Goal: Task Accomplishment & Management: Understand process/instructions

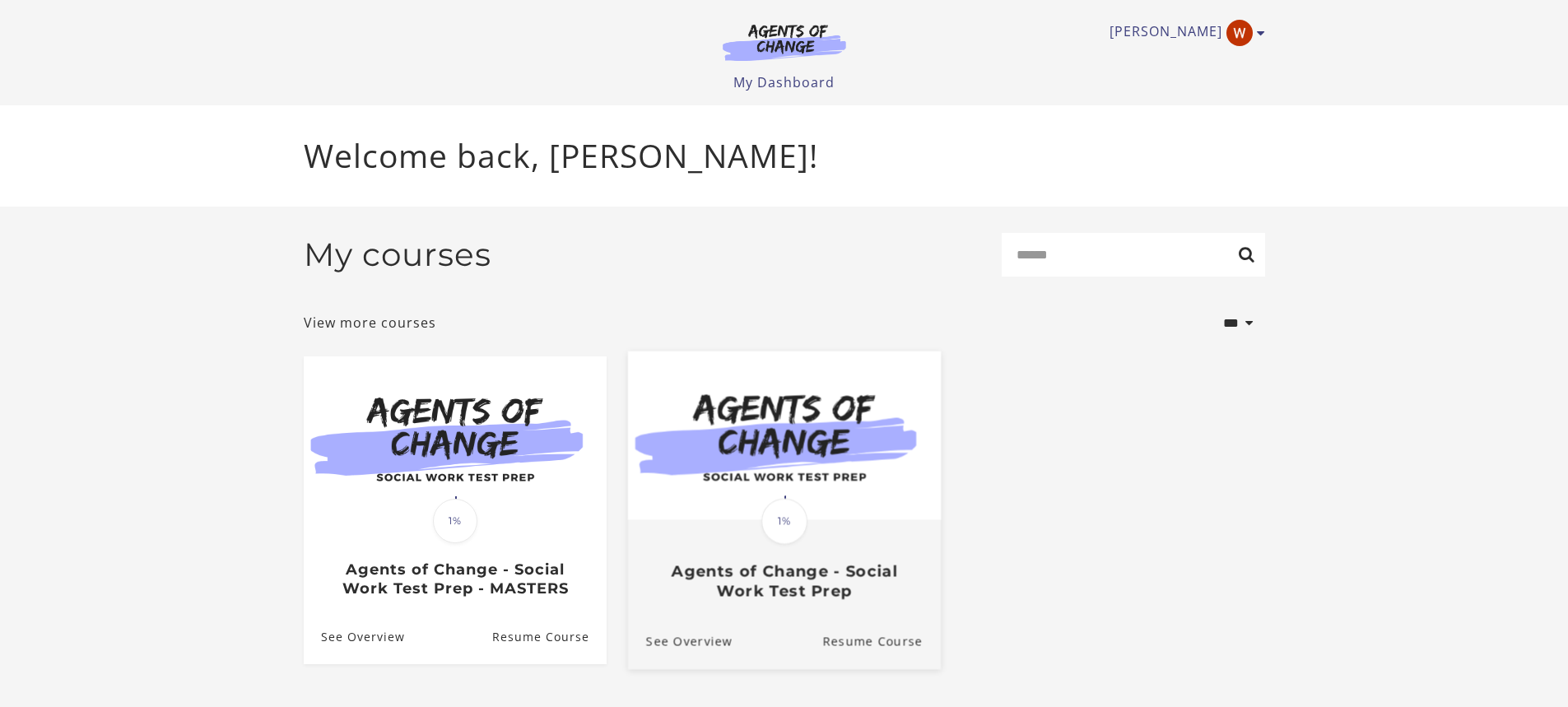
scroll to position [28, 0]
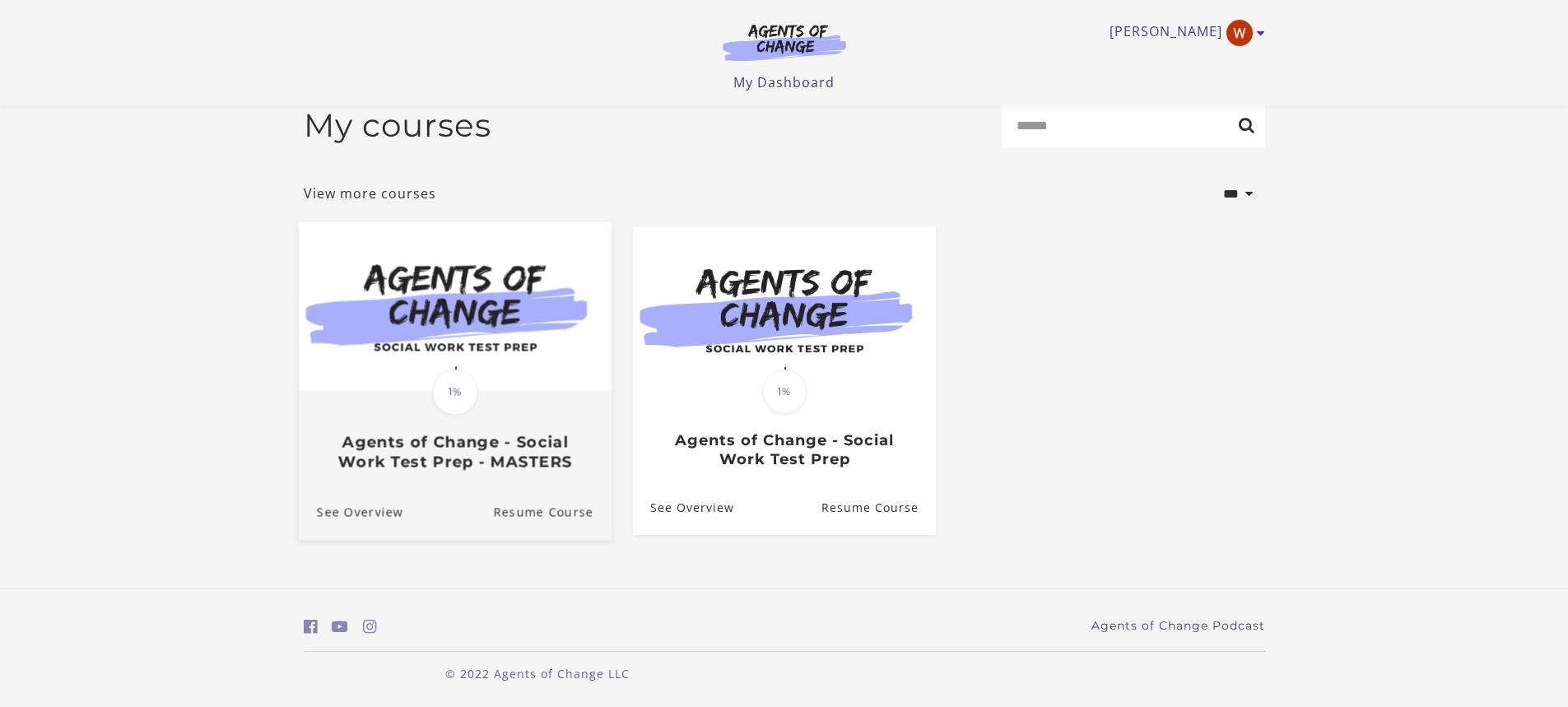
click at [547, 379] on img at bounding box center [454, 305] width 313 height 169
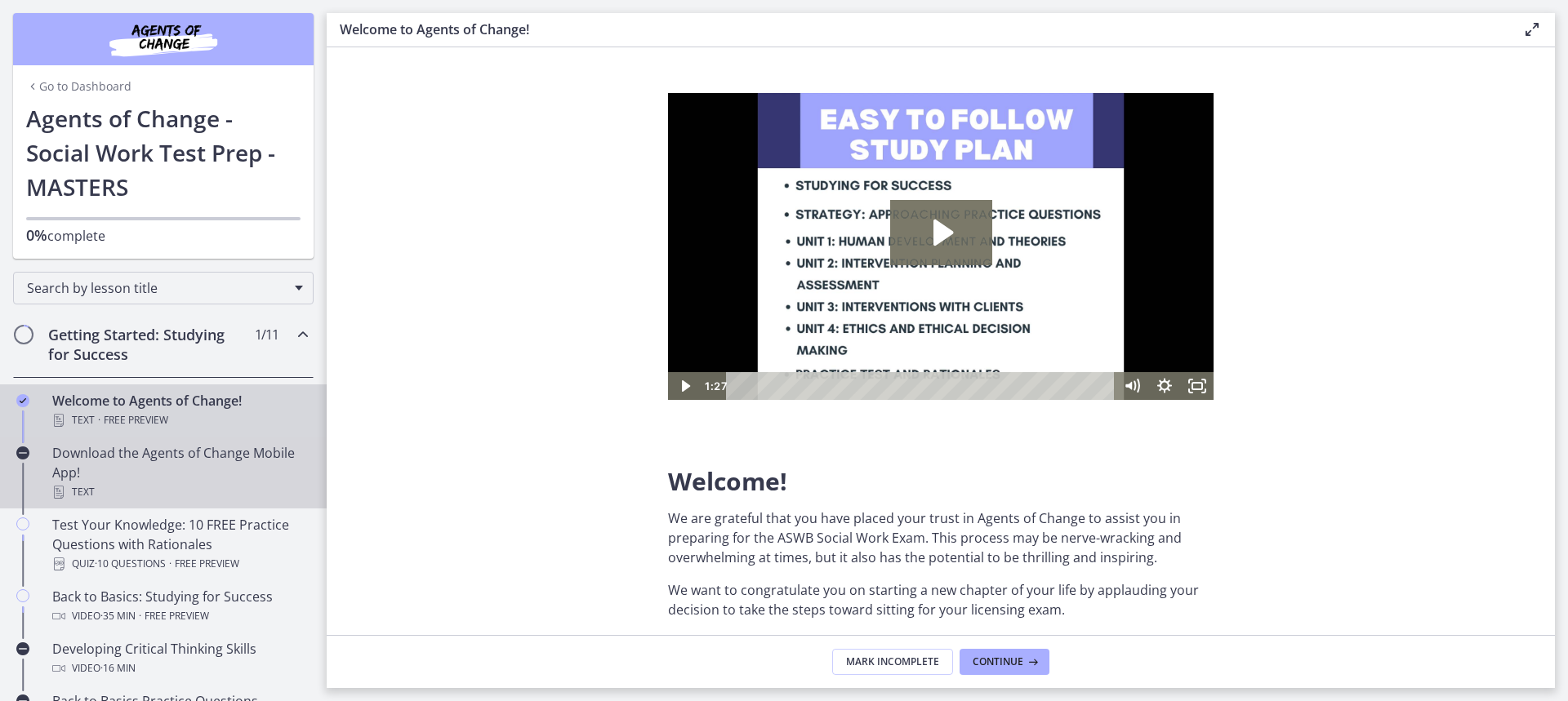
click at [205, 454] on div "Download the Agents of Change Mobile App! Text" at bounding box center [180, 472] width 255 height 59
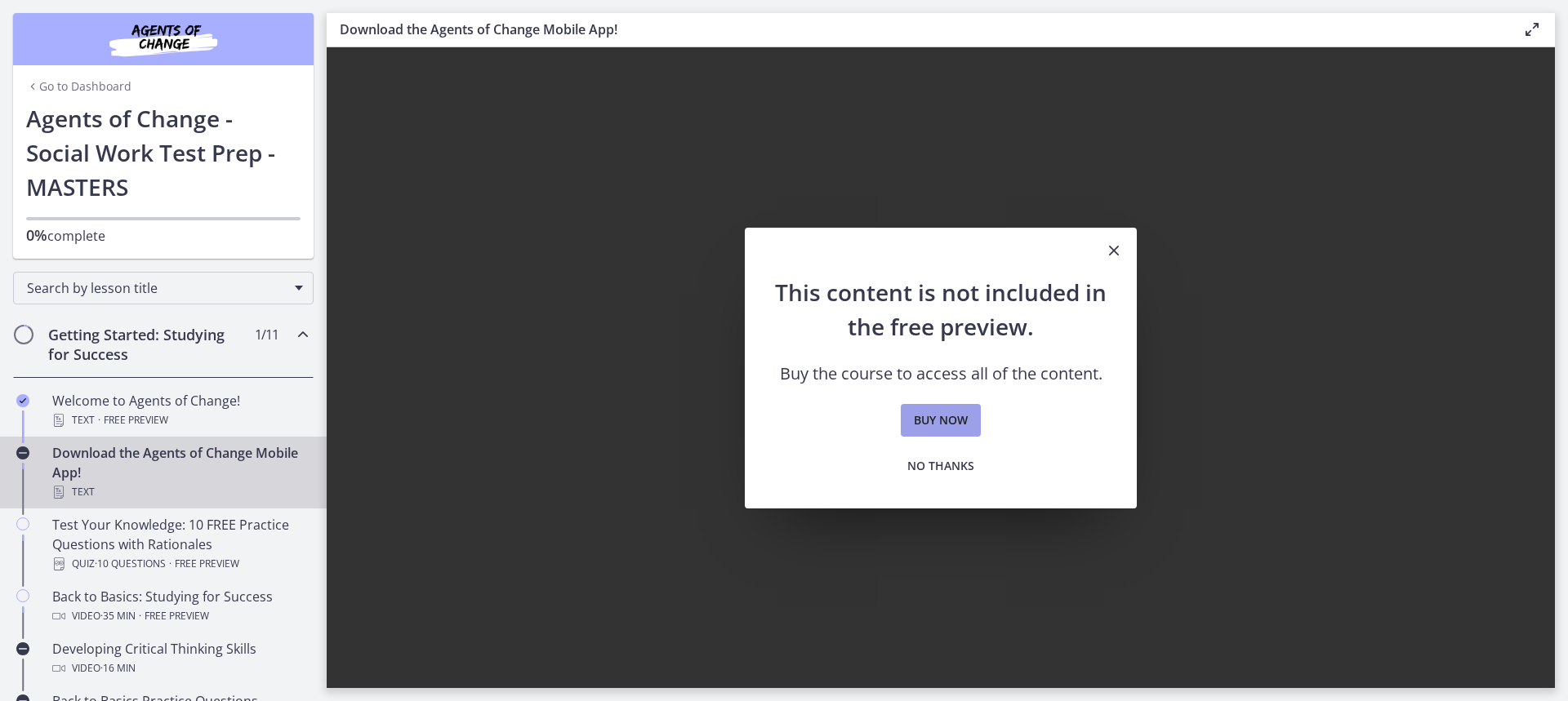
click at [938, 413] on span "Buy now" at bounding box center [941, 420] width 53 height 20
